Goal: Task Accomplishment & Management: Complete application form

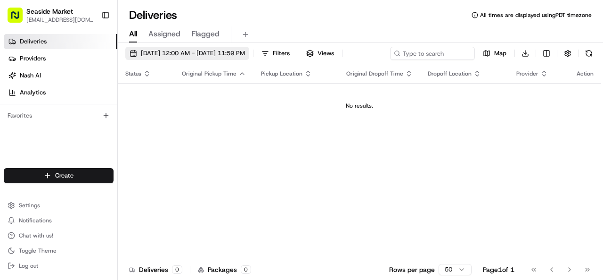
click at [197, 52] on span "[DATE] 12:00 AM - [DATE] 11:59 PM" at bounding box center [193, 53] width 104 height 8
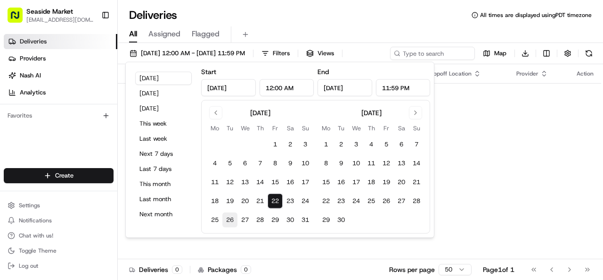
click at [227, 218] on button "26" at bounding box center [230, 219] width 15 height 15
type input "[DATE]"
click at [296, 29] on div "All Assigned Flagged" at bounding box center [361, 34] width 486 height 17
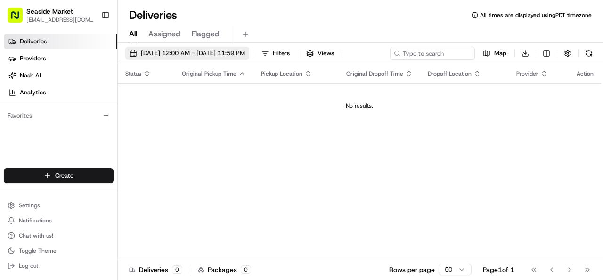
click at [245, 57] on span "[DATE] 12:00 AM - [DATE] 11:59 PM" at bounding box center [193, 53] width 104 height 8
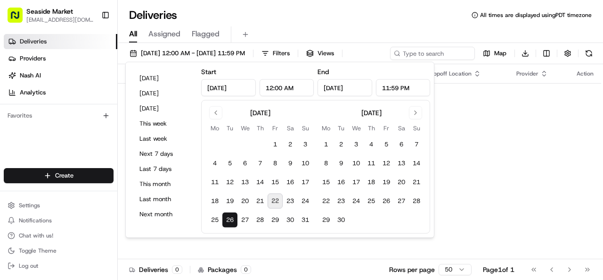
click at [274, 198] on button "22" at bounding box center [275, 200] width 15 height 15
type input "[DATE]"
click at [490, 124] on td "No results." at bounding box center [360, 105] width 484 height 45
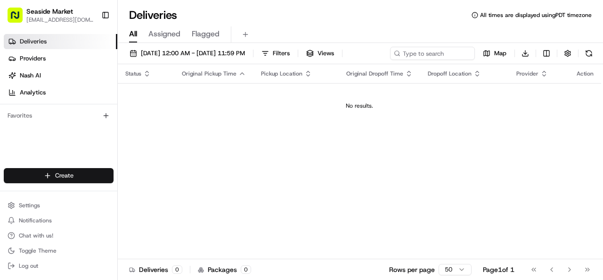
click at [81, 174] on html "Seaside Market [EMAIL_ADDRESS][DOMAIN_NAME] Toggle Sidebar Deliveries Providers…" at bounding box center [301, 140] width 603 height 280
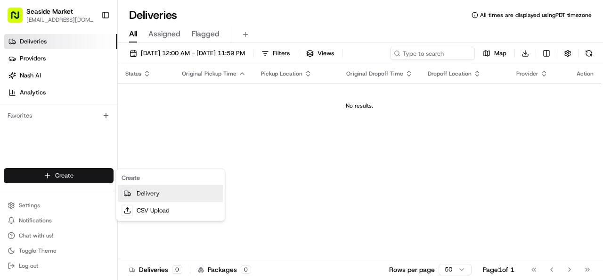
click at [197, 190] on link "Delivery" at bounding box center [170, 193] width 105 height 17
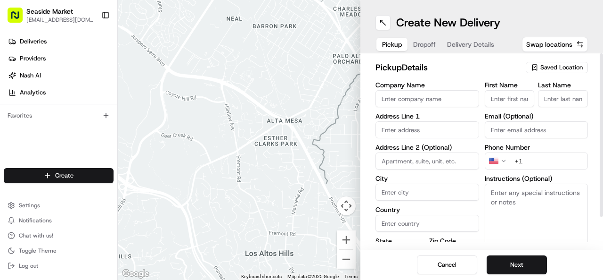
click at [554, 70] on span "Saved Location" at bounding box center [562, 67] width 42 height 8
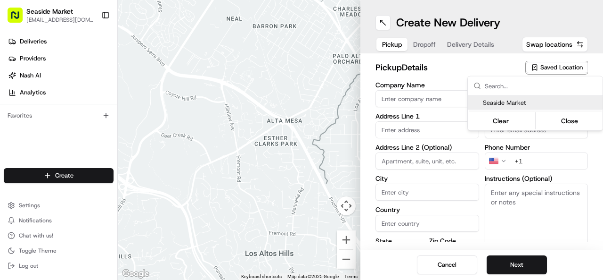
click at [542, 107] on div "Seaside Market Clear Close" at bounding box center [535, 113] width 135 height 34
click at [542, 107] on div "Seaside Market" at bounding box center [535, 103] width 135 height 14
type input "Seaside Market"
type input "[STREET_ADDRESS]"
type input "Encinitas"
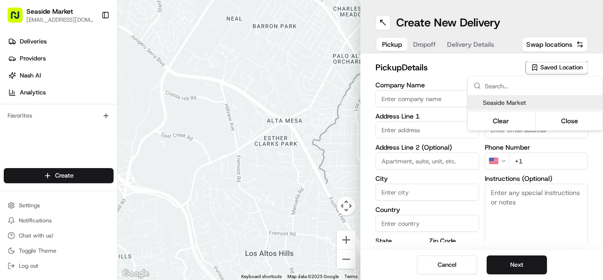
type input "US"
type input "CA"
type input "92007"
type input "[PHONE_NUMBER]"
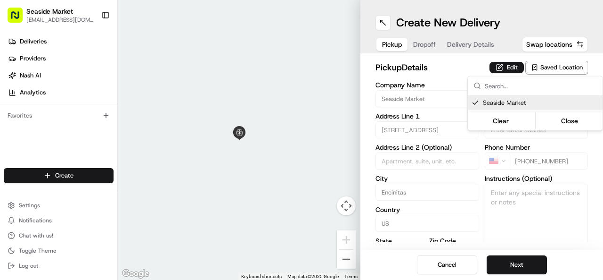
click at [417, 41] on html "Seaside Market [EMAIL_ADDRESS][DOMAIN_NAME] Toggle Sidebar Deliveries Providers…" at bounding box center [301, 140] width 603 height 280
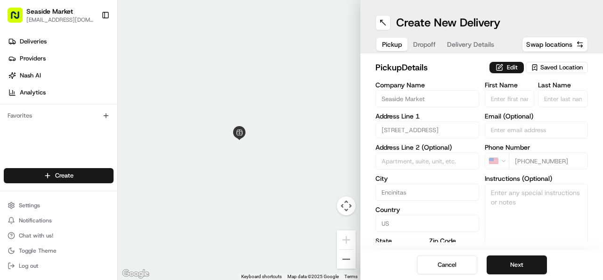
click at [427, 43] on span "Dropoff" at bounding box center [424, 44] width 23 height 9
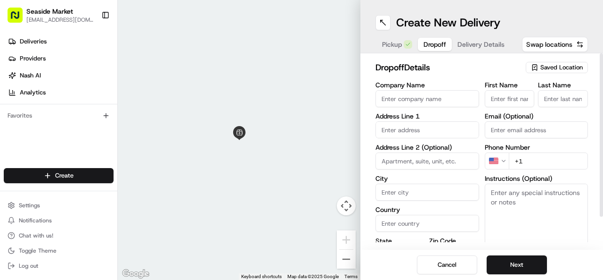
click at [558, 66] on span "Saved Location" at bounding box center [562, 67] width 42 height 8
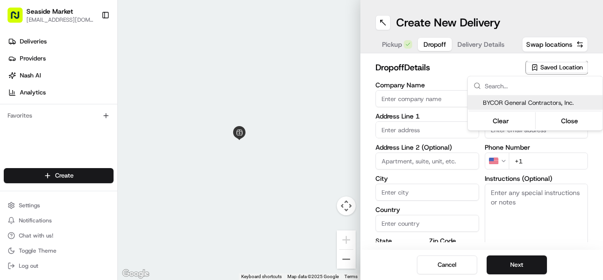
click at [544, 103] on span "BYCOR General Contractors, Inc." at bounding box center [541, 103] width 116 height 8
type input "BYCOR General Contractors, Inc."
type input "[STREET_ADDRESS]"
type input "[GEOGRAPHIC_DATA]"
type input "US"
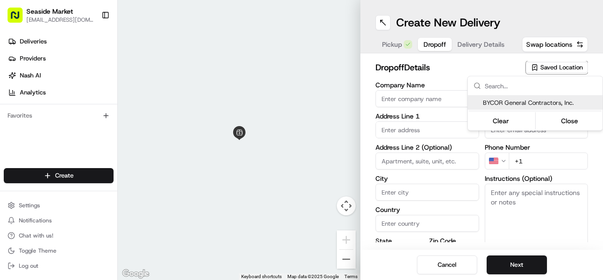
type input "CA"
type input "92121"
type input "[PERSON_NAME]"
type input "[EMAIL_ADDRESS][DOMAIN_NAME]"
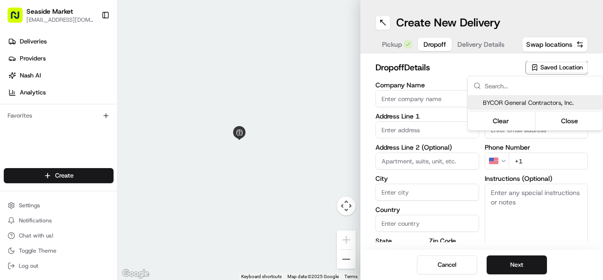
type input "[PHONE_NUMBER]"
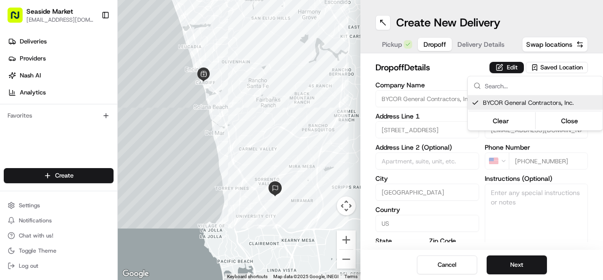
click at [480, 45] on html "Seaside Market [EMAIL_ADDRESS][DOMAIN_NAME] Toggle Sidebar Deliveries Providers…" at bounding box center [301, 140] width 603 height 280
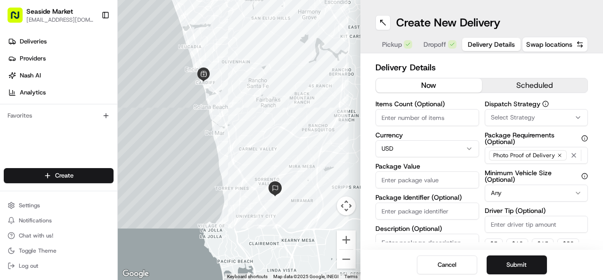
click at [480, 45] on span "Delivery Details" at bounding box center [491, 44] width 47 height 9
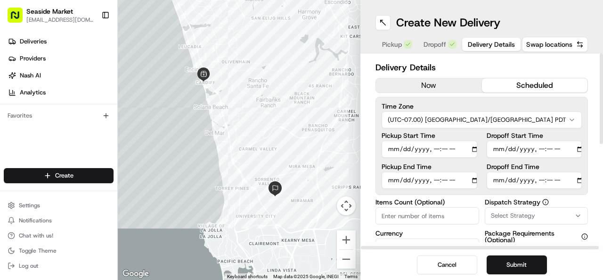
click at [502, 83] on button "scheduled" at bounding box center [535, 85] width 106 height 14
click at [393, 145] on input "Pickup Start Time" at bounding box center [430, 149] width 96 height 17
click at [431, 149] on input "Pickup Start Time" at bounding box center [430, 149] width 96 height 17
type input "[DATE]T09:00"
click at [392, 178] on input "Pickup End Time" at bounding box center [430, 180] width 96 height 17
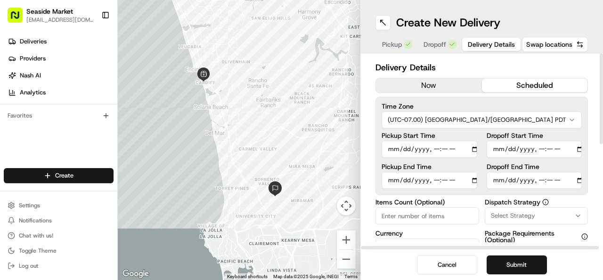
type input "[DATE]T09:15"
click at [500, 147] on input "Dropoff Start Time" at bounding box center [535, 149] width 96 height 17
type input "[DATE]T09:30"
click at [501, 178] on input "Dropoff End Time" at bounding box center [535, 180] width 96 height 17
type input "[DATE]T09:45"
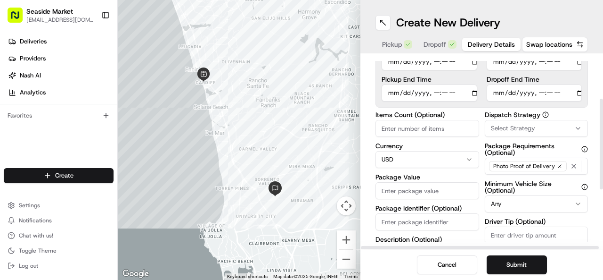
scroll to position [94, 0]
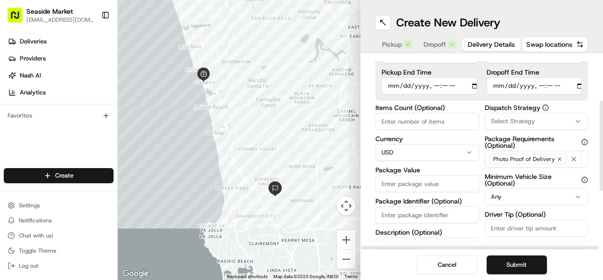
click at [423, 184] on input "Package Value" at bounding box center [428, 183] width 104 height 17
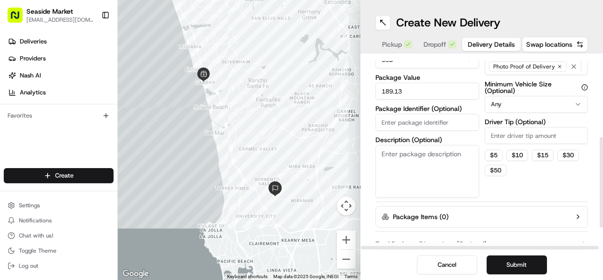
scroll to position [189, 0]
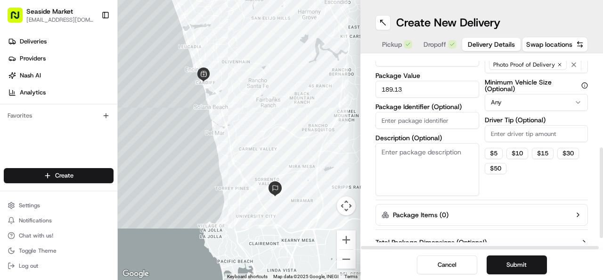
type input "189.13"
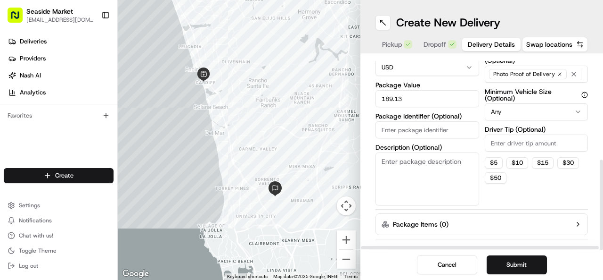
scroll to position [213, 0]
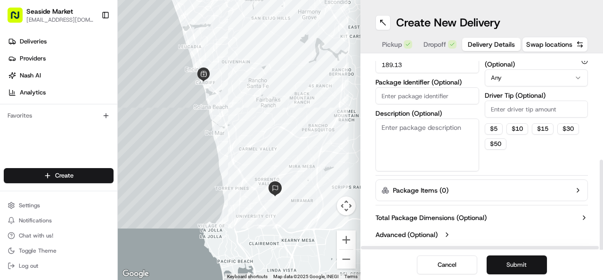
click at [499, 259] on button "Submit" at bounding box center [517, 264] width 60 height 19
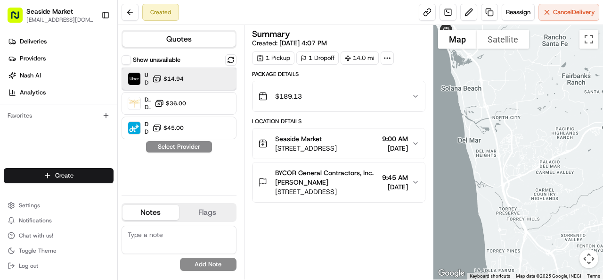
click at [192, 78] on div "Uber Dropoff ETA 2 days $14.94" at bounding box center [179, 78] width 115 height 23
click at [198, 145] on button "Assign Provider" at bounding box center [179, 146] width 67 height 11
